Goal: Task Accomplishment & Management: Complete application form

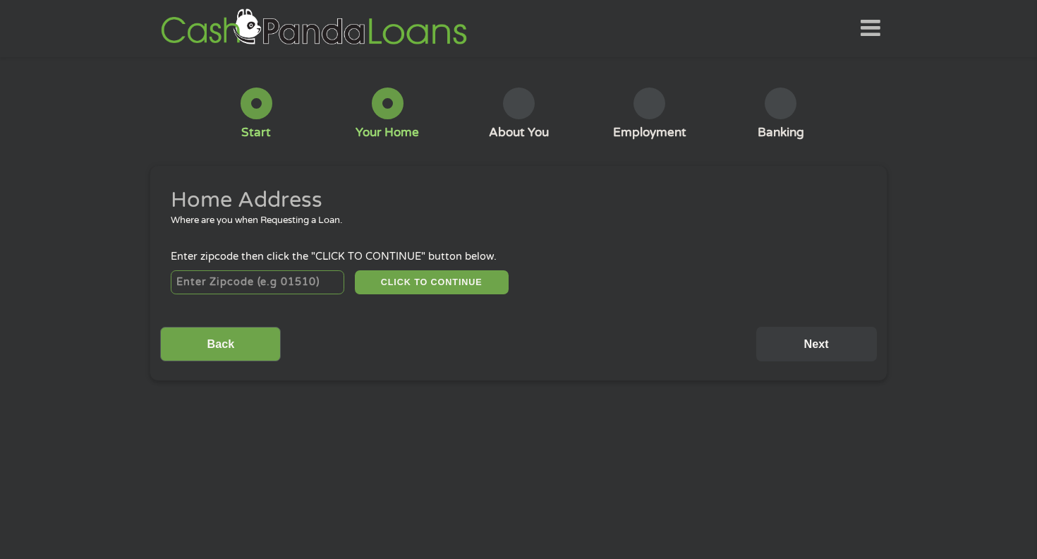
click at [237, 286] on input "number" at bounding box center [258, 282] width 174 height 24
type input "72150"
click at [284, 327] on div "Back Next" at bounding box center [518, 339] width 716 height 44
click at [232, 344] on input "Back" at bounding box center [220, 344] width 121 height 35
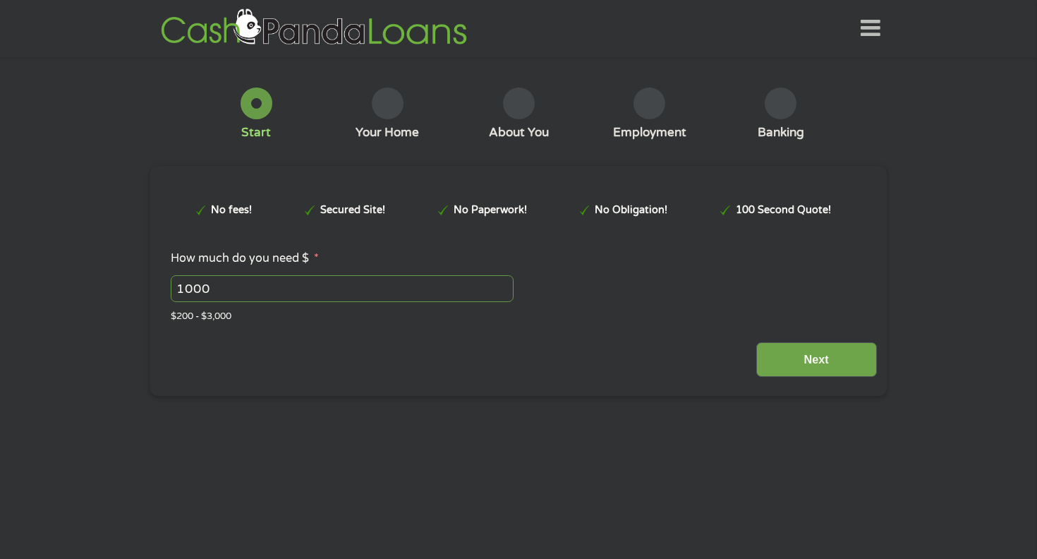
click at [280, 288] on input "1000" at bounding box center [342, 288] width 343 height 27
type input "1"
type input "500"
click at [838, 363] on input "Next" at bounding box center [816, 359] width 121 height 35
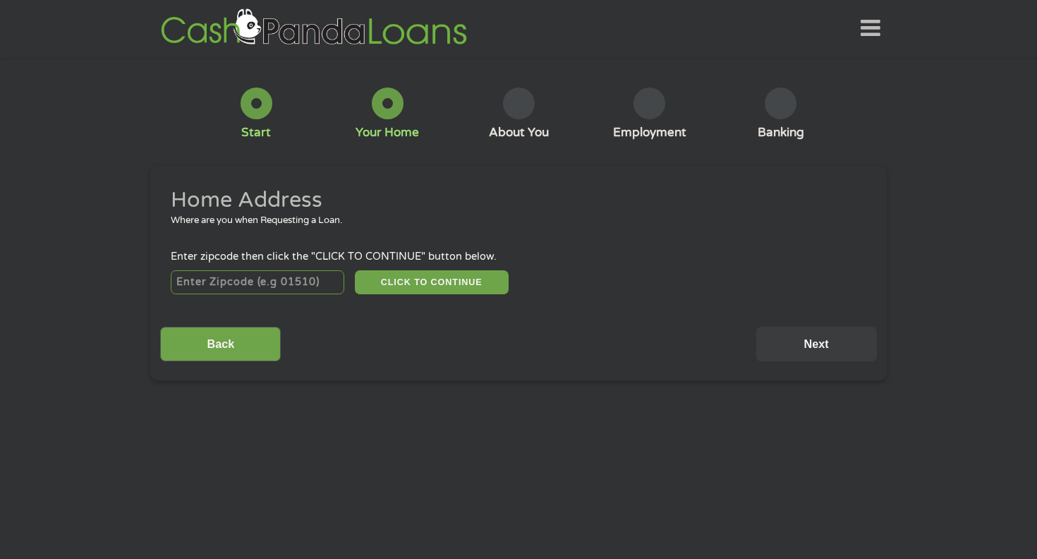
click at [248, 281] on input "number" at bounding box center [258, 282] width 174 height 24
type input "72150"
click at [415, 288] on button "CLICK TO CONTINUE" at bounding box center [432, 282] width 154 height 24
type input "72150"
type input "[PERSON_NAME]"
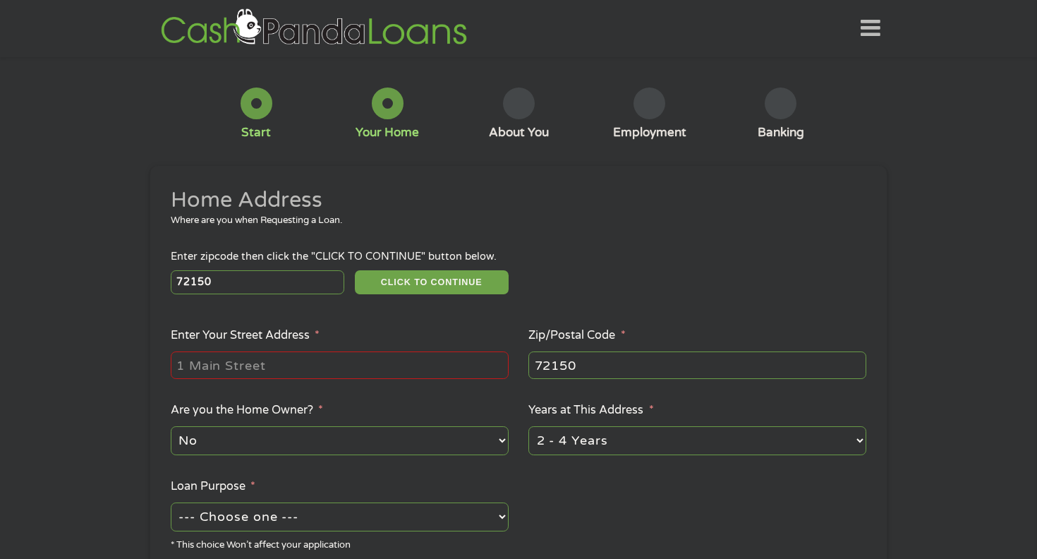
click at [385, 363] on input "Enter Your Street Address *" at bounding box center [340, 364] width 338 height 27
type input "[STREET_ADDRESS]"
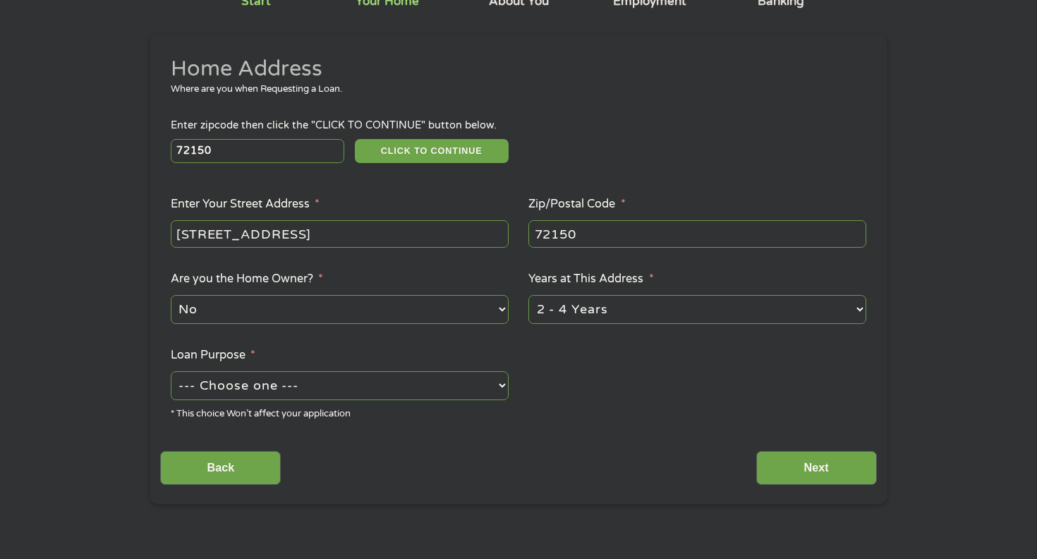
scroll to position [140, 0]
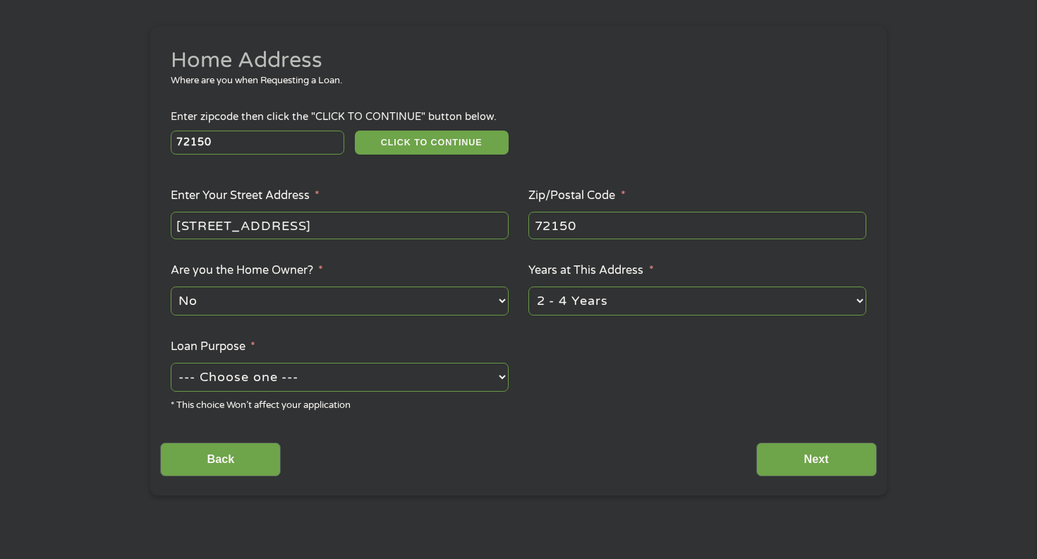
click at [395, 380] on select "--- Choose one --- Pay Bills Debt Consolidation Home Improvement Major Purchase…" at bounding box center [340, 377] width 338 height 29
select select "paybills"
click at [171, 363] on select "--- Choose one --- Pay Bills Debt Consolidation Home Improvement Major Purchase…" at bounding box center [340, 377] width 338 height 29
click at [797, 465] on input "Next" at bounding box center [816, 459] width 121 height 35
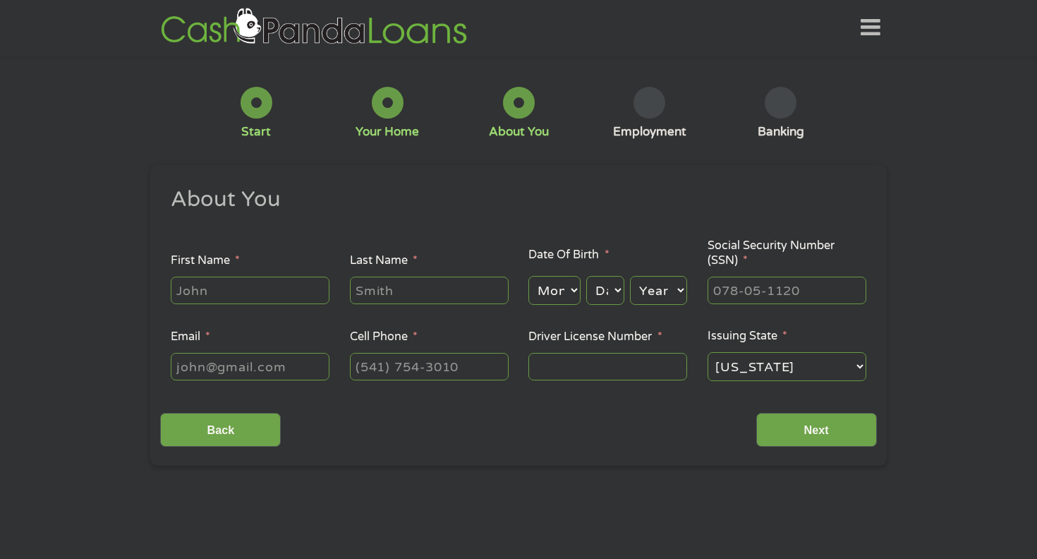
scroll to position [0, 0]
click at [231, 284] on input "First Name *" at bounding box center [250, 290] width 159 height 27
type input "[PERSON_NAME]"
type input "[EMAIL_ADDRESS][DOMAIN_NAME]"
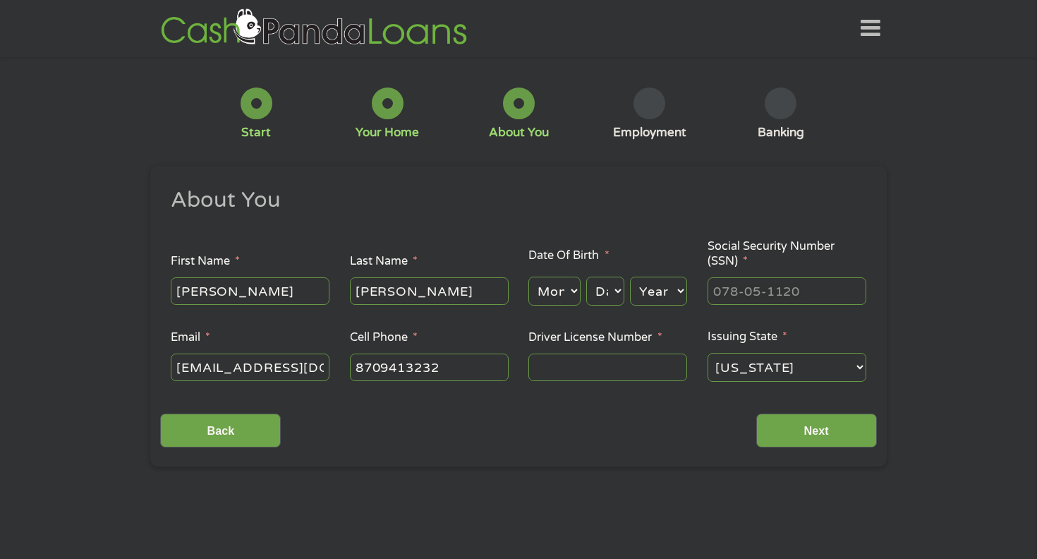
type input "[PHONE_NUMBER]"
click at [552, 274] on div "Month Month 1 2 3 4 5 6 7 8 9 10 11 12" at bounding box center [553, 291] width 51 height 34
click at [552, 298] on select "Month 1 2 3 4 5 6 7 8 9 10 11 12" at bounding box center [553, 290] width 51 height 29
select select "2"
click at [528, 277] on select "Month 1 2 3 4 5 6 7 8 9 10 11 12" at bounding box center [553, 290] width 51 height 29
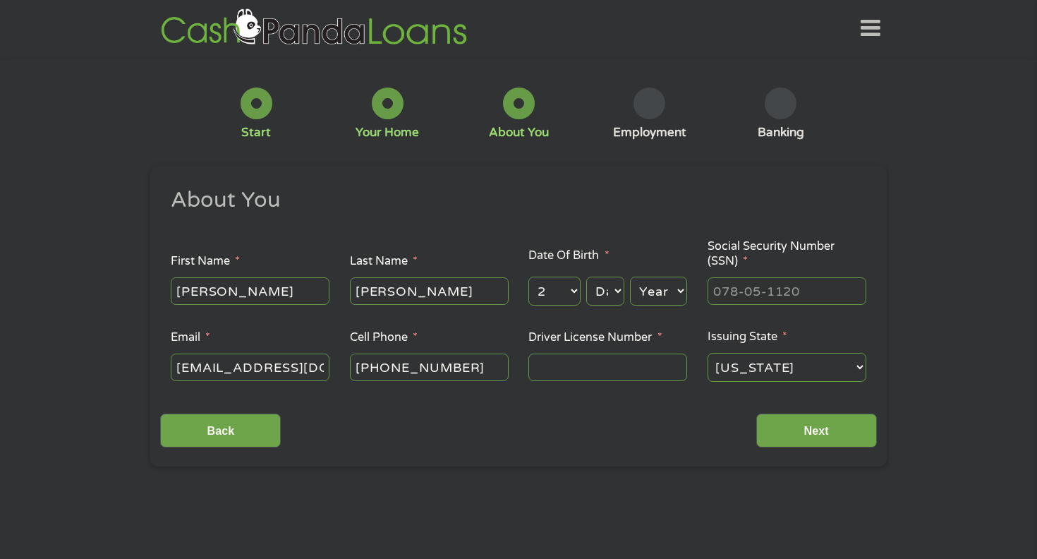
click at [591, 295] on select "Day 1 2 3 4 5 6 7 8 9 10 11 12 13 14 15 16 17 18 19 20 21 22 23 24 25 26 27 28 …" at bounding box center [605, 290] width 38 height 29
select select "7"
click at [586, 277] on select "Day 1 2 3 4 5 6 7 8 9 10 11 12 13 14 15 16 17 18 19 20 21 22 23 24 25 26 27 28 …" at bounding box center [605, 290] width 38 height 29
click at [648, 289] on select "Year [DATE] 2006 2005 2004 2003 2002 2001 2000 1999 1998 1997 1996 1995 1994 19…" at bounding box center [658, 290] width 57 height 29
select select "1988"
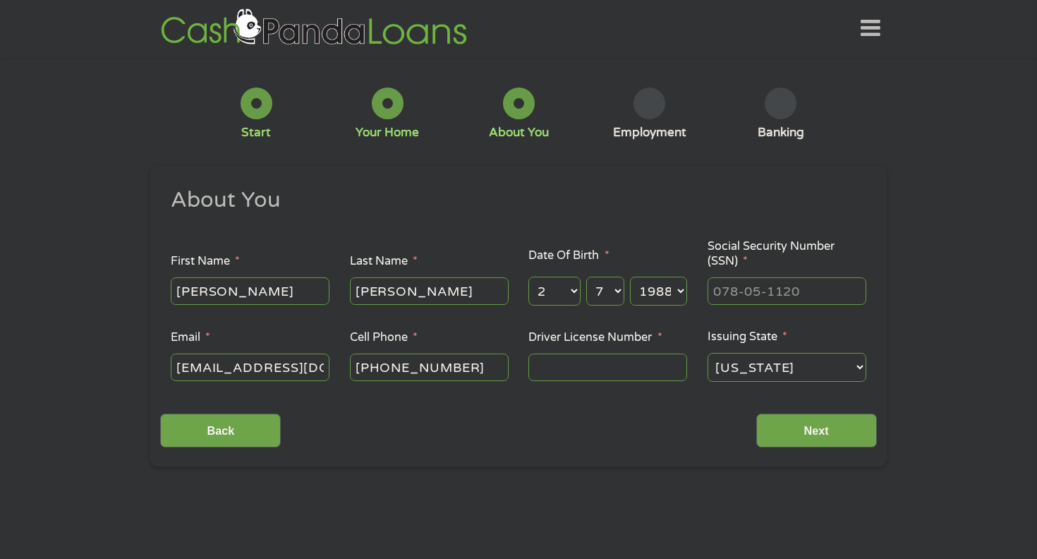
click at [630, 277] on select "Year [DATE] 2006 2005 2004 2003 2002 2001 2000 1999 1998 1997 1996 1995 1994 19…" at bounding box center [658, 290] width 57 height 29
click at [750, 293] on input "___-__-____" at bounding box center [786, 290] width 159 height 27
type input "624-10-8826"
type input "915014008"
click at [756, 413] on input "Next" at bounding box center [816, 430] width 121 height 35
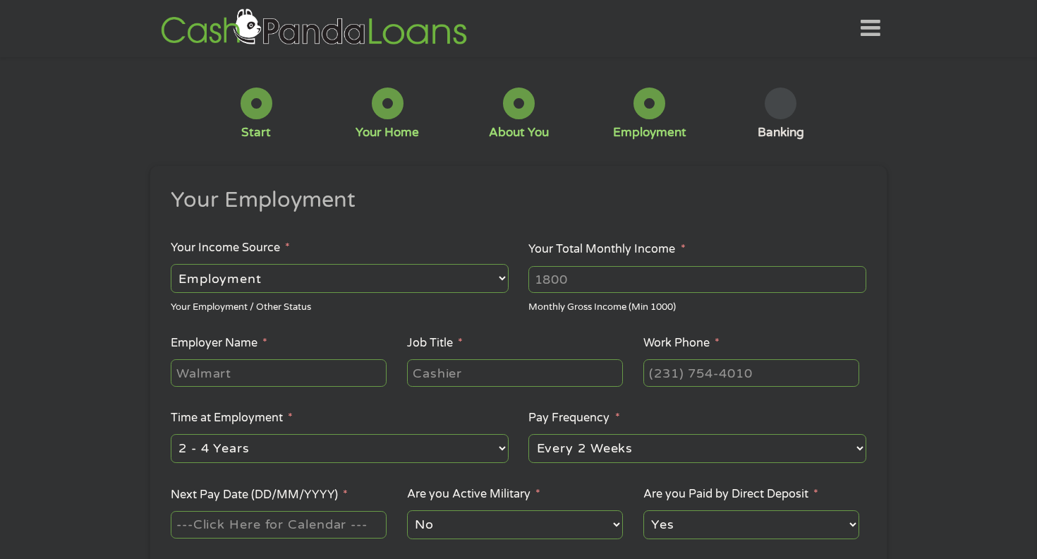
scroll to position [6, 6]
click at [609, 281] on input "Your Total Monthly Income *" at bounding box center [697, 279] width 338 height 27
type input "5000"
type input "Kohler"
type input "Materials Scheduler"
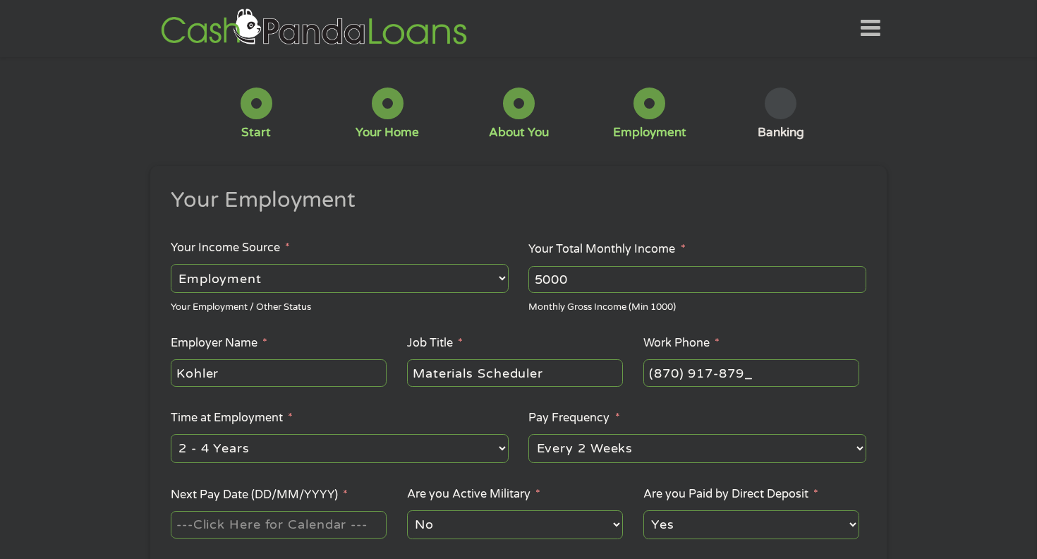
type input "[PHONE_NUMBER]"
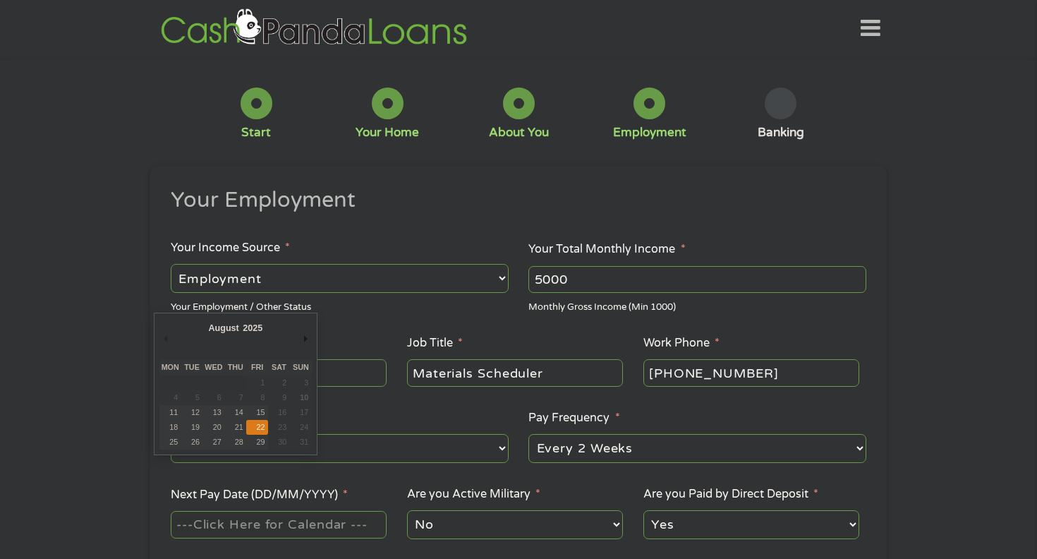
type input "[DATE]"
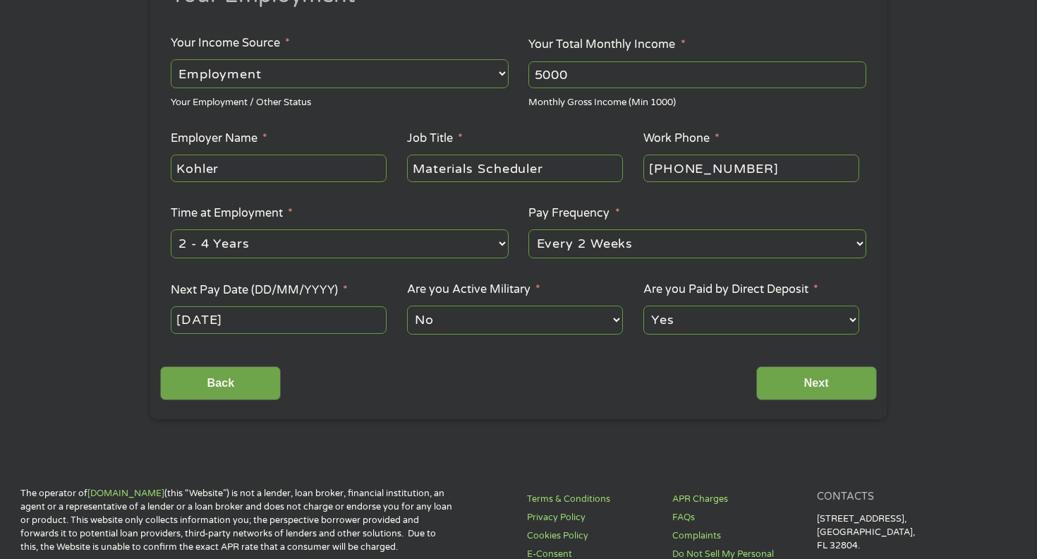
scroll to position [207, 0]
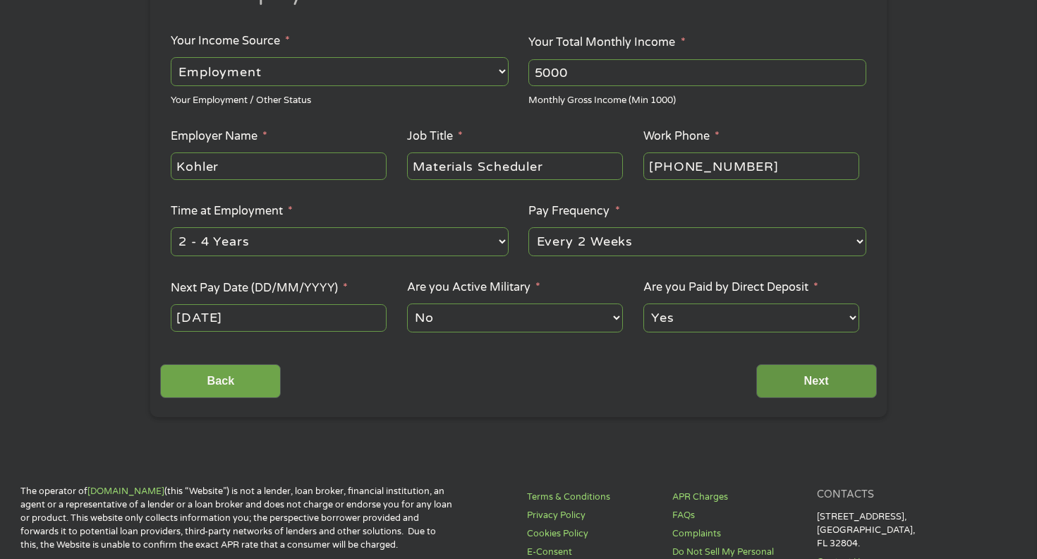
click at [809, 389] on input "Next" at bounding box center [816, 381] width 121 height 35
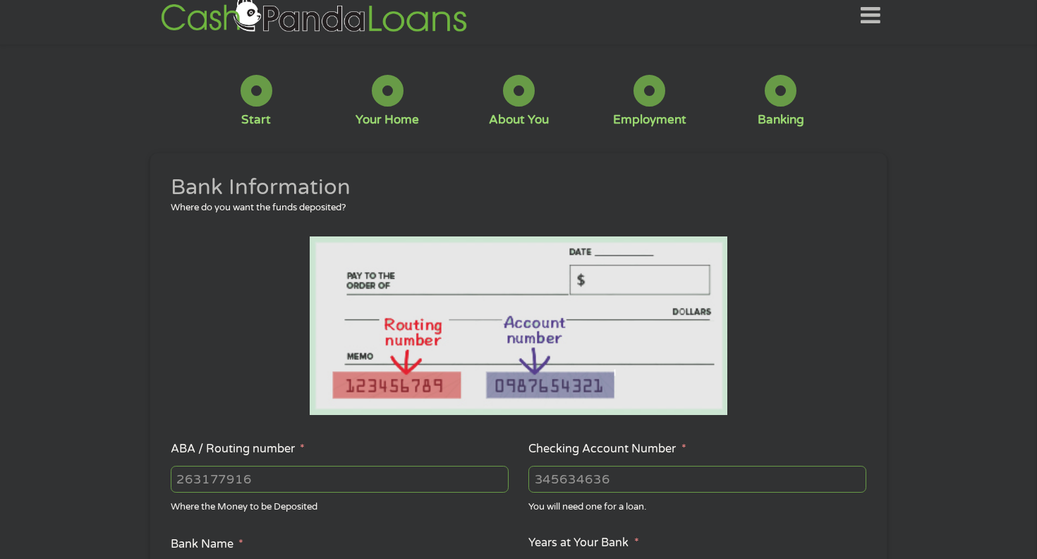
scroll to position [0, 0]
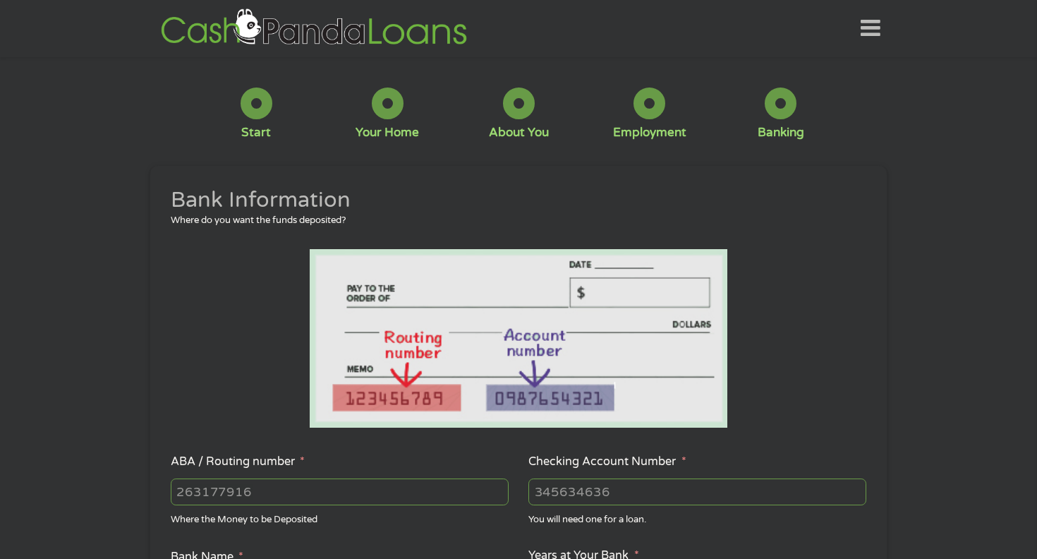
click at [272, 496] on input "ABA / Routing number *" at bounding box center [340, 491] width 338 height 27
type input "124303201"
type input "VARO BANK, NATIONAL ASSOCIATION"
type input "124303201"
type input "50000043"
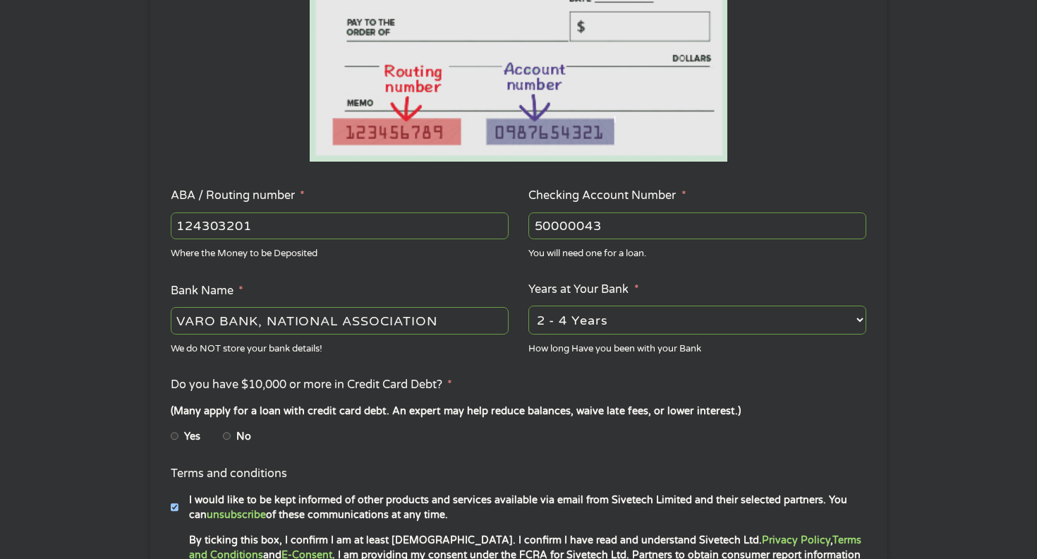
scroll to position [308, 0]
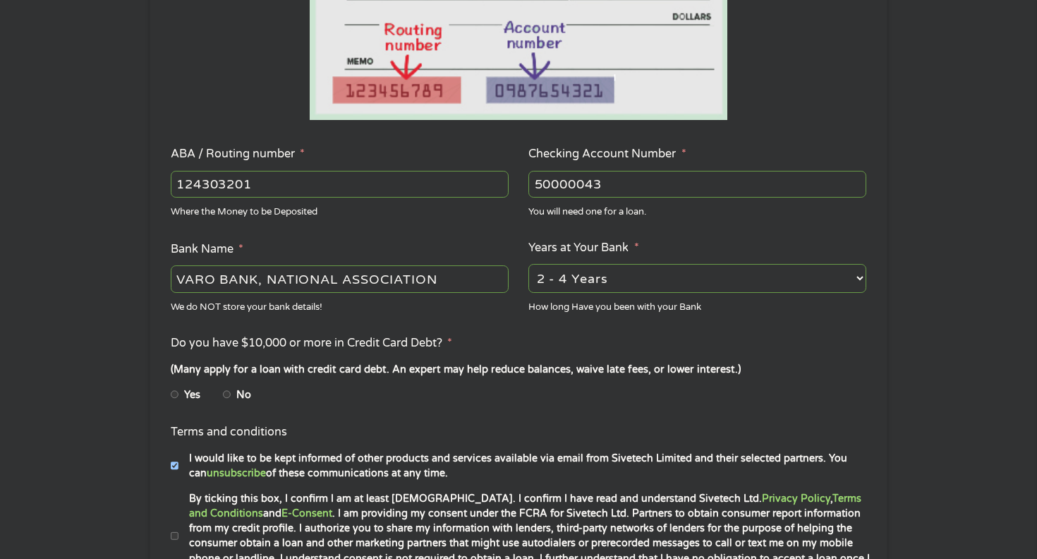
click at [346, 317] on ul "Bank Information Where do you want the funds deposited? ABA / Routing number * …" at bounding box center [518, 230] width 716 height 702
click at [221, 350] on label "Do you have $10,000 or more in Credit Card Debt? *" at bounding box center [311, 343] width 281 height 15
click at [227, 395] on input "No" at bounding box center [227, 394] width 8 height 23
radio input "true"
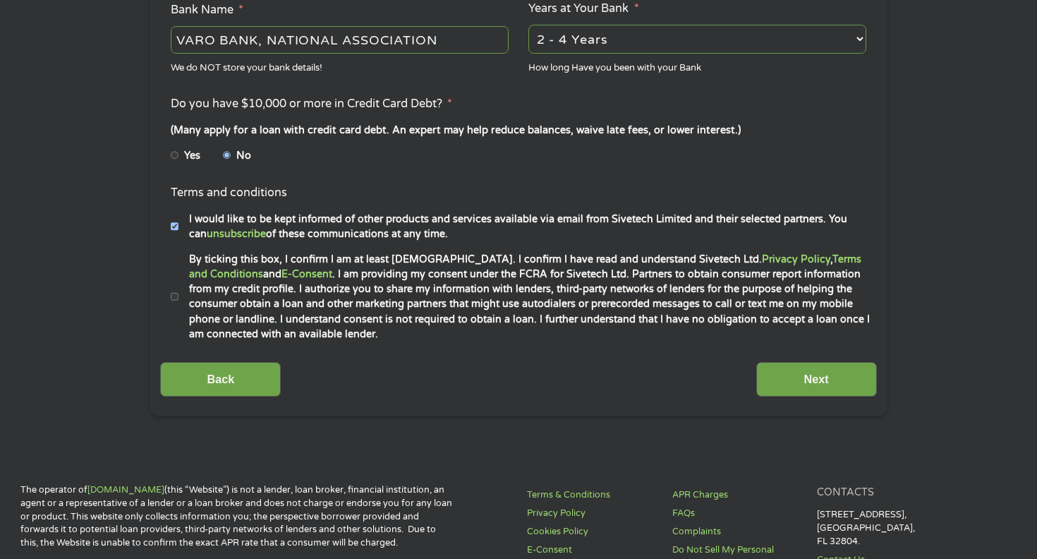
scroll to position [556, 0]
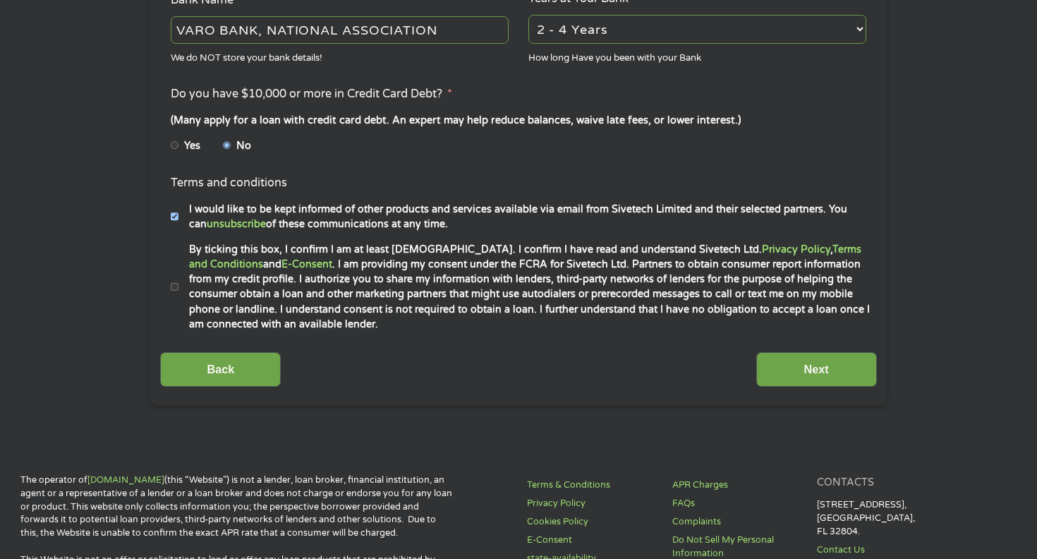
click at [173, 281] on input "By ticking this box, I confirm I am at least [DEMOGRAPHIC_DATA]. I confirm I ha…" at bounding box center [175, 287] width 8 height 23
checkbox input "true"
click at [792, 377] on input "Next" at bounding box center [816, 369] width 121 height 35
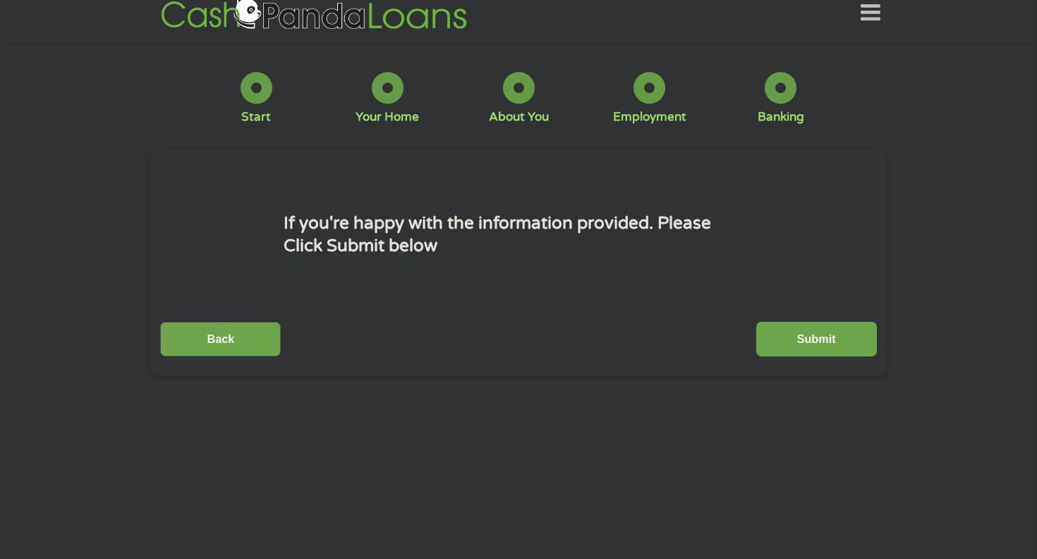
scroll to position [0, 0]
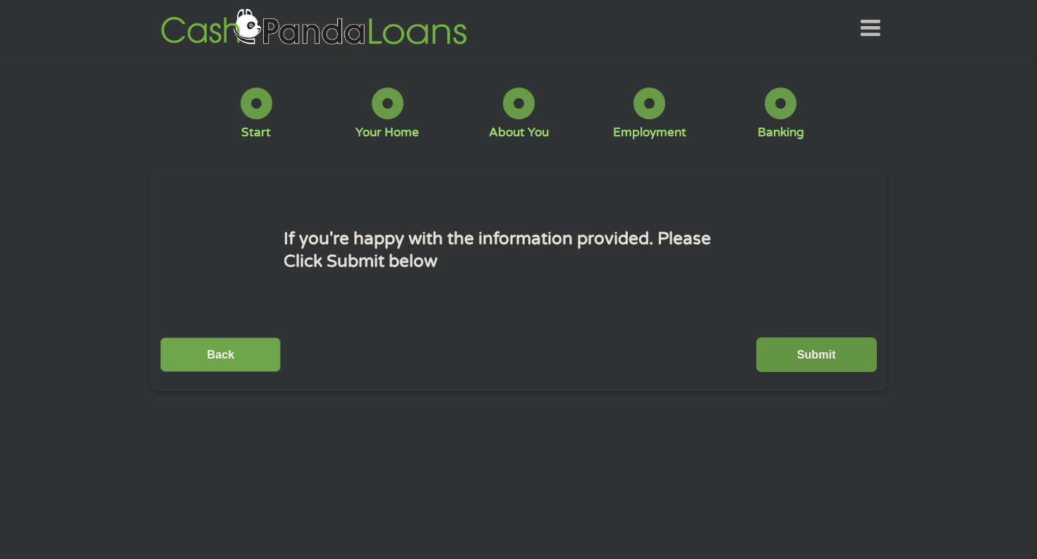
click at [803, 358] on input "Submit" at bounding box center [816, 354] width 121 height 35
